Goal: Task Accomplishment & Management: Complete application form

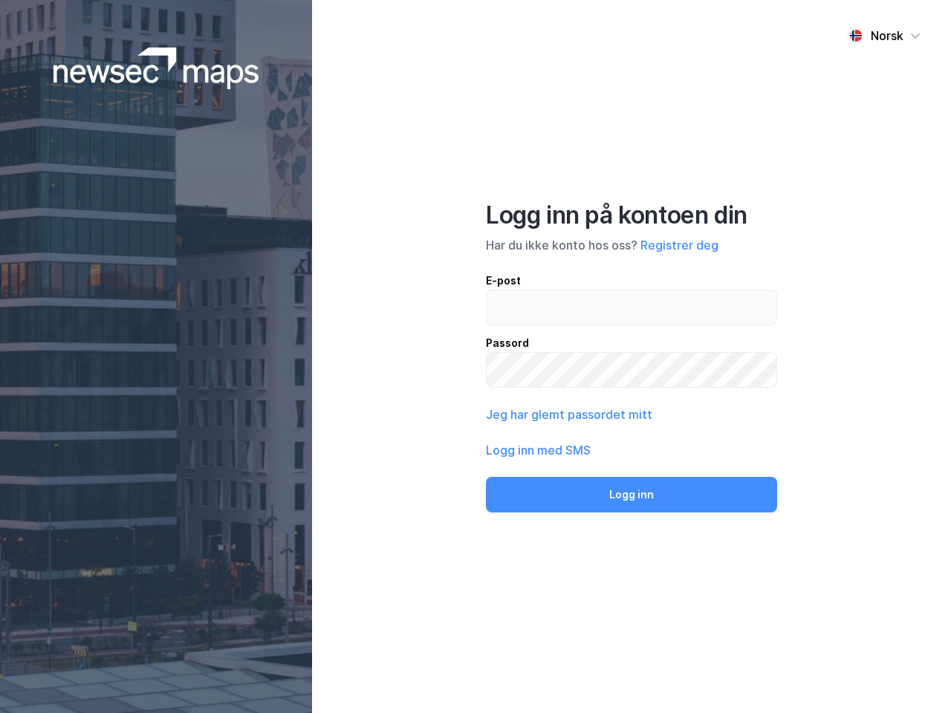
click at [475, 356] on div "Norsk Logg inn på kontoen din Har du ikke konto hos oss? Registrer deg E-post P…" at bounding box center [631, 356] width 639 height 713
click at [156, 68] on img at bounding box center [156, 69] width 206 height 42
click at [884, 36] on div "Norsk" at bounding box center [886, 36] width 33 height 18
click at [679, 245] on button "Registrer deg" at bounding box center [679, 245] width 78 height 18
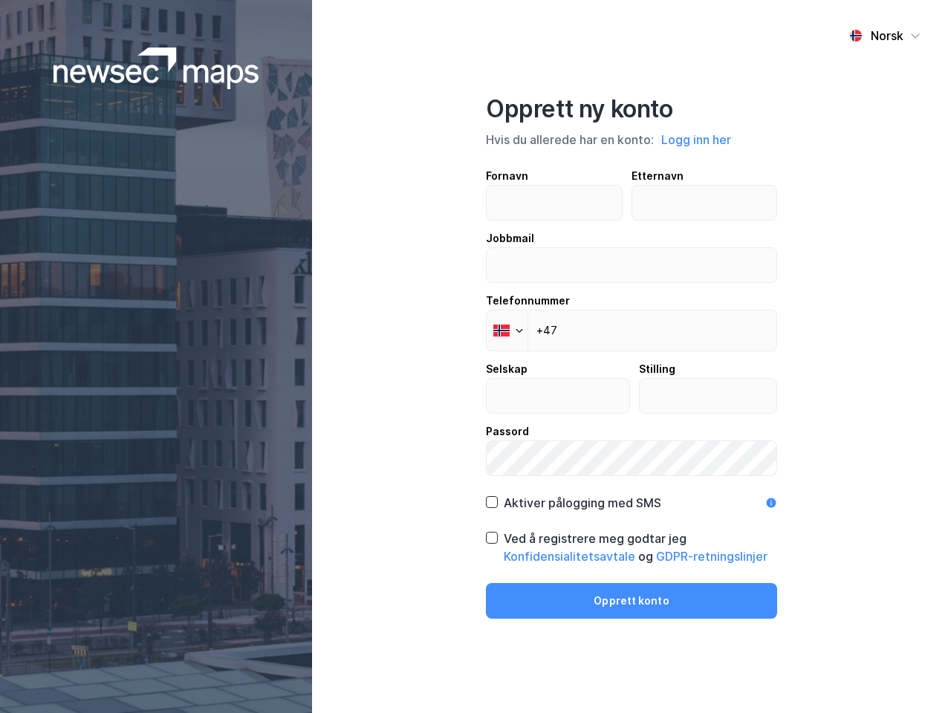
click at [567, 414] on div "Fornavn Etternavn Jobbmail Telefonnummer Phone +47 Selskap Stilling Passord" at bounding box center [631, 321] width 291 height 309
click at [631, 495] on div "Opprett ny konto Hvis du allerede har en konto: Logg inn her Fornavn Etternavn …" at bounding box center [631, 356] width 291 height 524
